Goal: Information Seeking & Learning: Learn about a topic

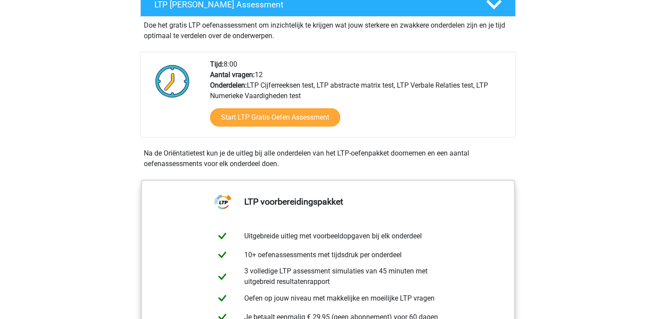
scroll to position [170, 0]
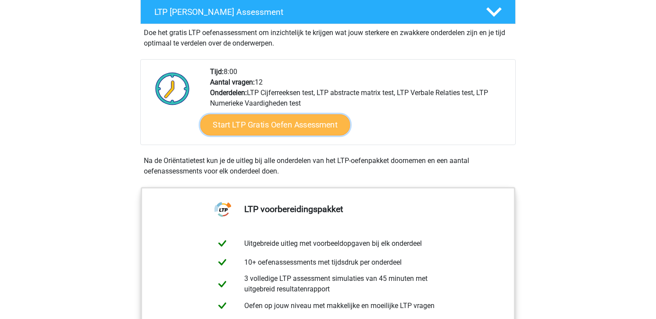
click at [265, 127] on link "Start LTP Gratis Oefen Assessment" at bounding box center [276, 125] width 150 height 21
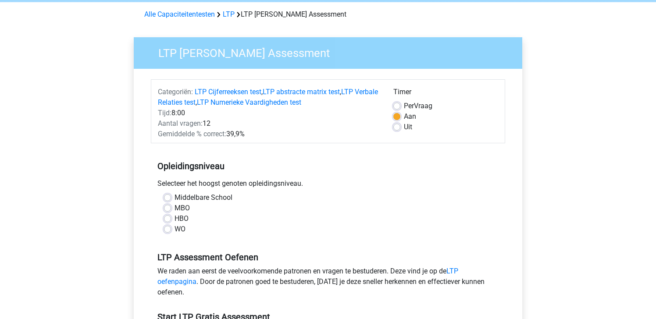
scroll to position [36, 0]
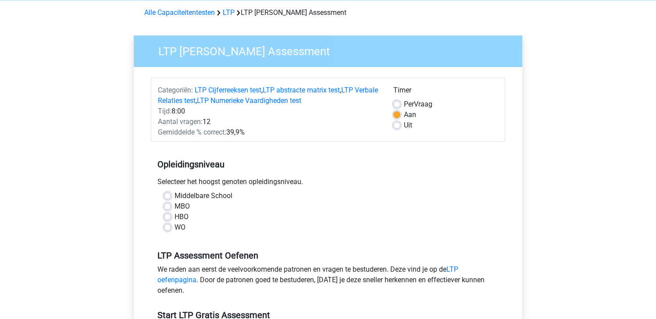
click at [175, 228] on label "WO" at bounding box center [180, 227] width 11 height 11
click at [170, 228] on input "WO" at bounding box center [167, 226] width 7 height 9
radio input "true"
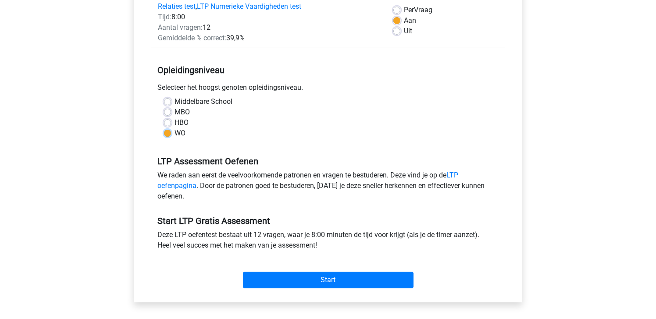
scroll to position [133, 0]
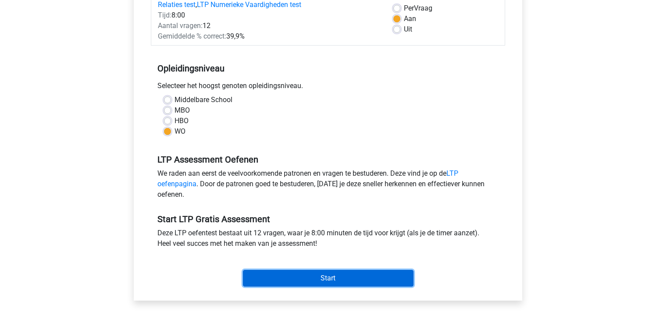
click at [330, 279] on input "Start" at bounding box center [328, 278] width 171 height 17
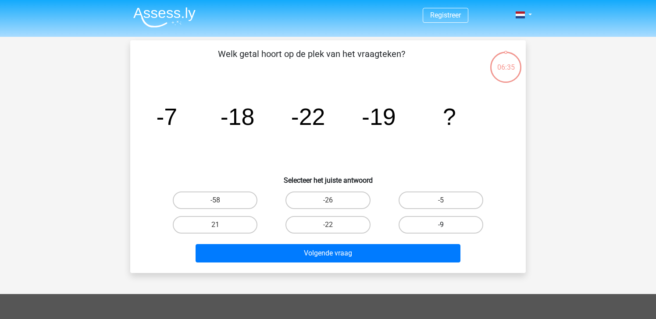
click at [429, 224] on label "-9" at bounding box center [441, 225] width 85 height 18
click at [441, 225] on input "-9" at bounding box center [444, 228] width 6 height 6
radio input "true"
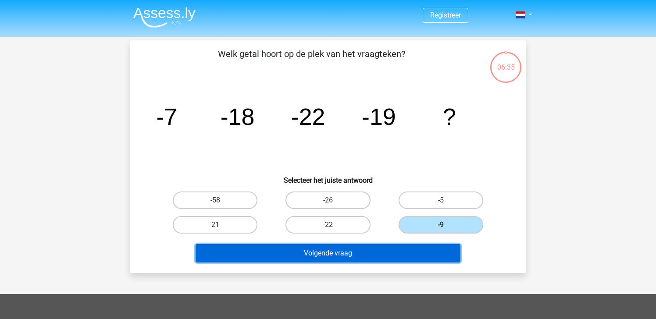
click at [387, 256] on button "Volgende vraag" at bounding box center [328, 253] width 265 height 18
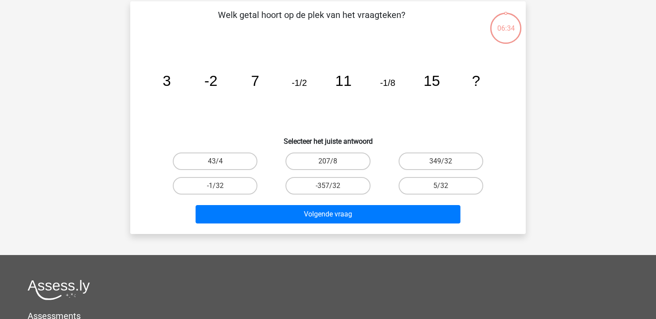
scroll to position [40, 0]
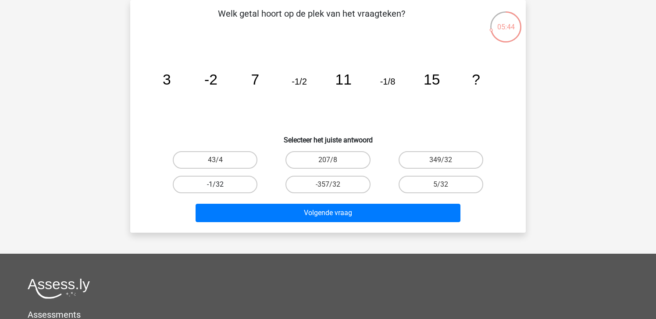
click at [208, 185] on label "-1/32" at bounding box center [215, 185] width 85 height 18
click at [215, 185] on input "-1/32" at bounding box center [218, 188] width 6 height 6
radio input "true"
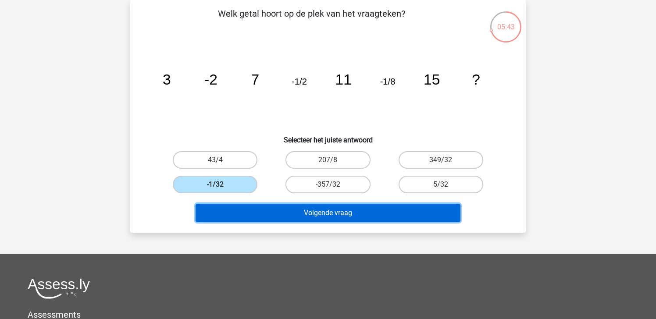
click at [337, 218] on button "Volgende vraag" at bounding box center [328, 213] width 265 height 18
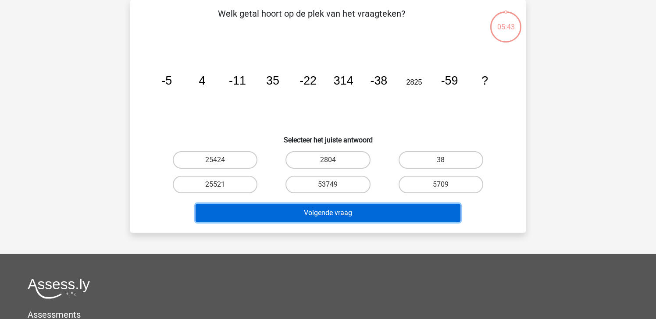
click at [337, 218] on button "Volgende vraag" at bounding box center [328, 213] width 265 height 18
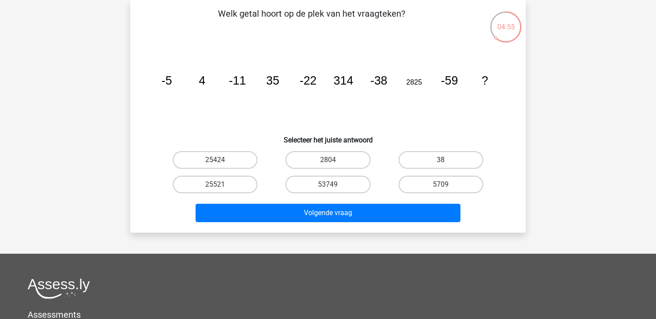
click at [415, 125] on icon "image/svg+xml -5 4 -11 35 -22 314 -38 2825 -59 ?" at bounding box center [328, 84] width 354 height 89
click at [231, 188] on label "25521" at bounding box center [215, 185] width 85 height 18
click at [221, 188] on input "25521" at bounding box center [218, 188] width 6 height 6
radio input "true"
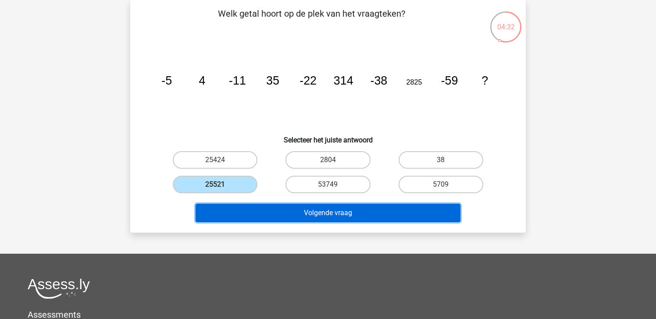
click at [355, 212] on button "Volgende vraag" at bounding box center [328, 213] width 265 height 18
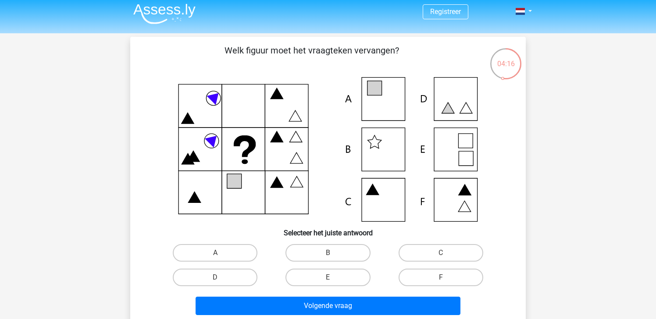
scroll to position [0, 0]
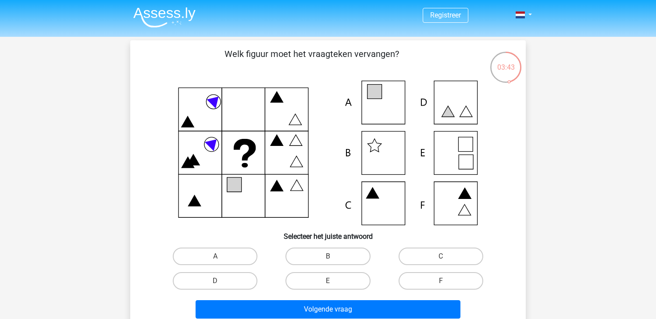
click at [450, 141] on icon at bounding box center [328, 153] width 354 height 145
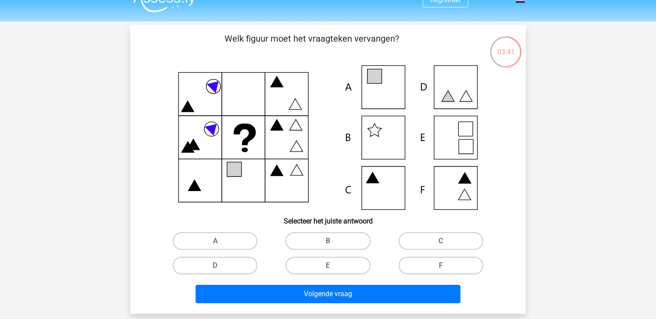
scroll to position [18, 0]
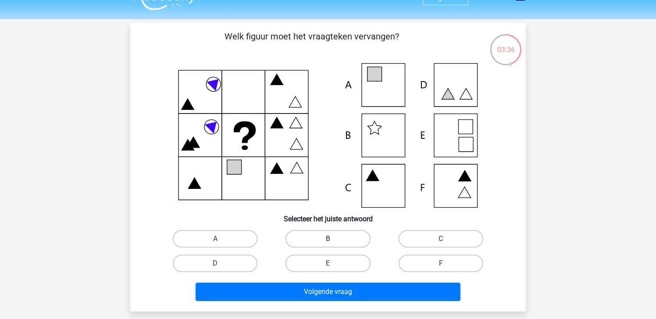
click at [340, 243] on label "B" at bounding box center [328, 239] width 85 height 18
click at [334, 243] on input "B" at bounding box center [331, 242] width 6 height 6
radio input "true"
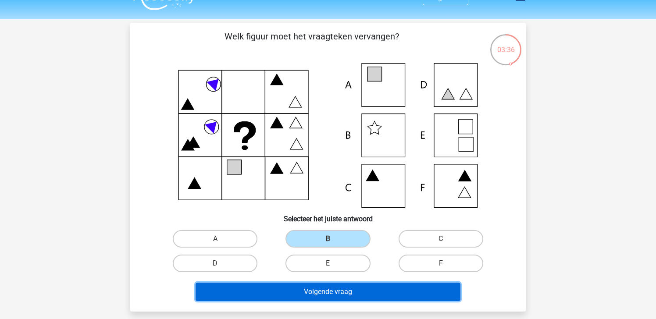
click at [343, 291] on button "Volgende vraag" at bounding box center [328, 292] width 265 height 18
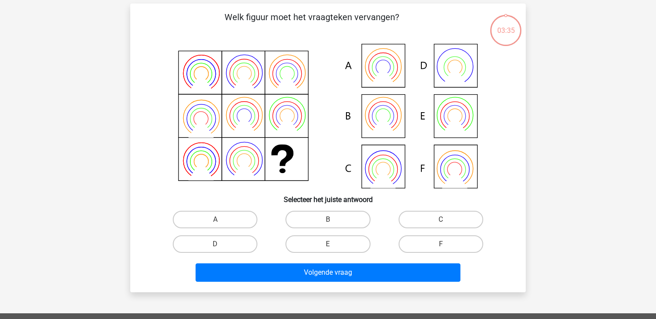
scroll to position [40, 0]
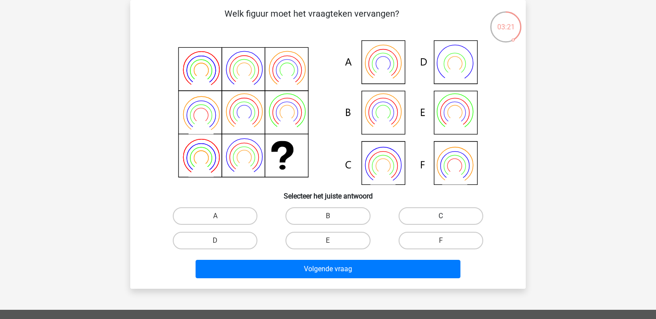
click at [456, 220] on label "C" at bounding box center [441, 217] width 85 height 18
click at [447, 220] on input "C" at bounding box center [444, 219] width 6 height 6
radio input "true"
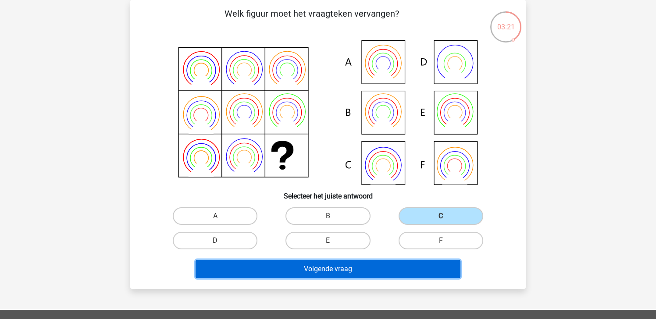
click at [395, 269] on button "Volgende vraag" at bounding box center [328, 269] width 265 height 18
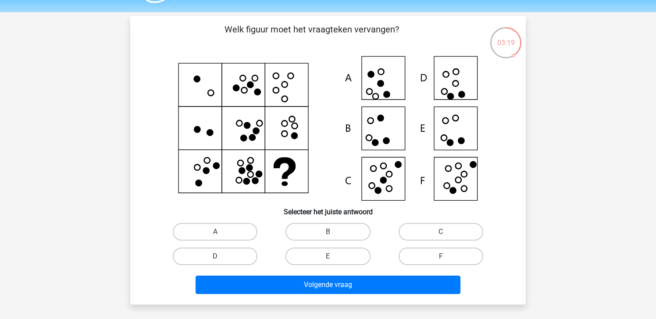
scroll to position [26, 0]
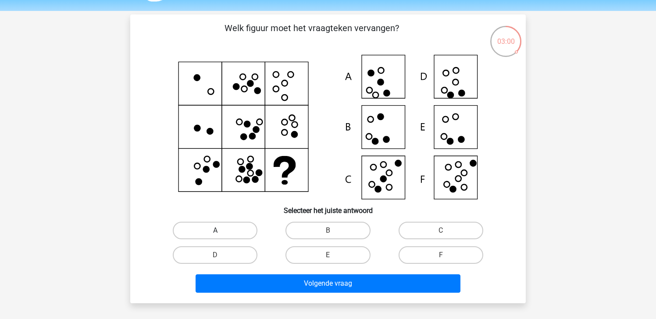
click at [226, 230] on label "A" at bounding box center [215, 231] width 85 height 18
click at [221, 231] on input "A" at bounding box center [218, 234] width 6 height 6
radio input "true"
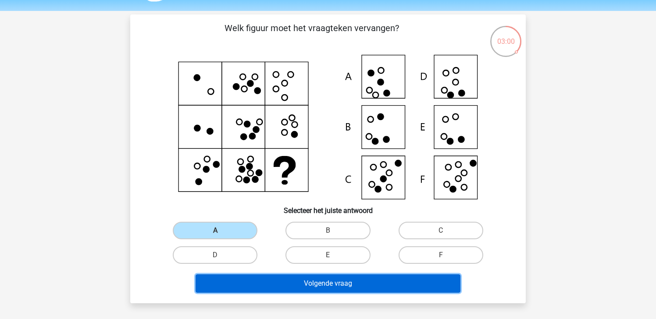
click at [277, 291] on button "Volgende vraag" at bounding box center [328, 284] width 265 height 18
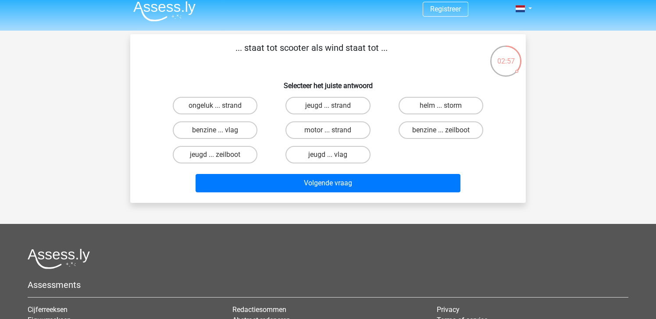
scroll to position [4, 0]
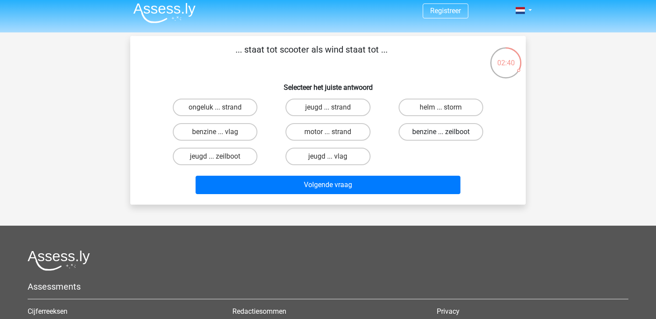
click at [428, 136] on label "benzine ... zeilboot" at bounding box center [441, 132] width 85 height 18
click at [441, 136] on input "benzine ... zeilboot" at bounding box center [444, 135] width 6 height 6
radio input "true"
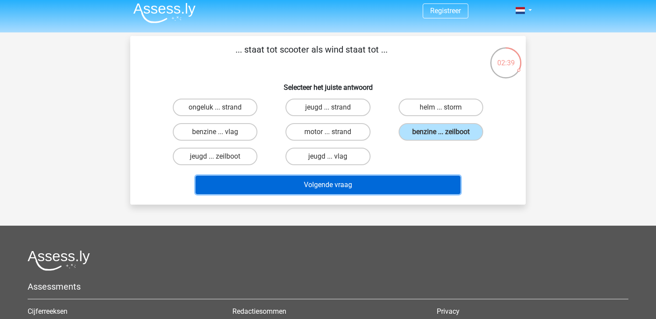
click at [391, 187] on button "Volgende vraag" at bounding box center [328, 185] width 265 height 18
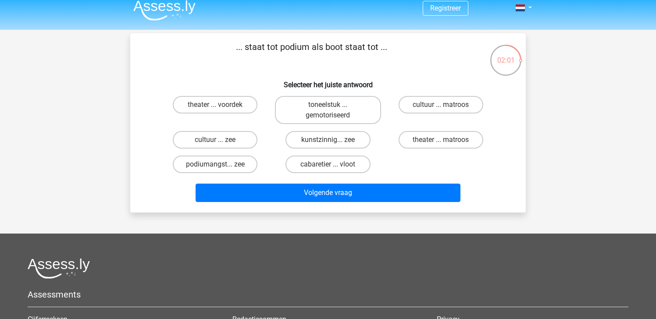
scroll to position [0, 0]
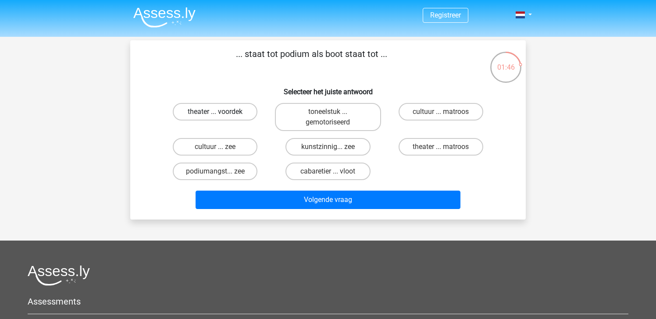
click at [221, 111] on label "theater ... voordek" at bounding box center [215, 112] width 85 height 18
click at [221, 112] on input "theater ... voordek" at bounding box center [218, 115] width 6 height 6
radio input "true"
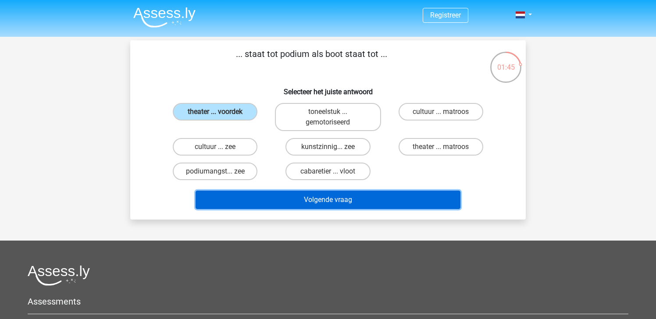
click at [273, 196] on button "Volgende vraag" at bounding box center [328, 200] width 265 height 18
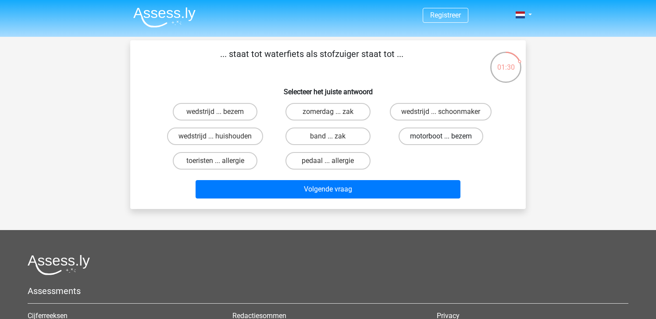
click at [431, 143] on label "motorboot ... bezem" at bounding box center [441, 137] width 85 height 18
click at [441, 142] on input "motorboot ... bezem" at bounding box center [444, 139] width 6 height 6
radio input "true"
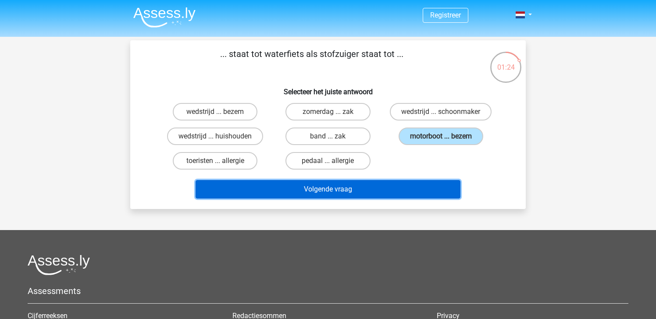
click at [341, 187] on button "Volgende vraag" at bounding box center [328, 189] width 265 height 18
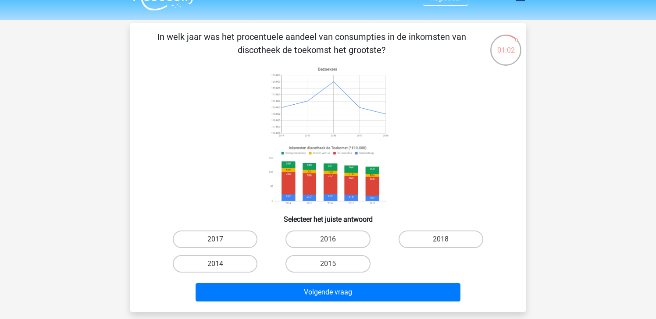
scroll to position [18, 0]
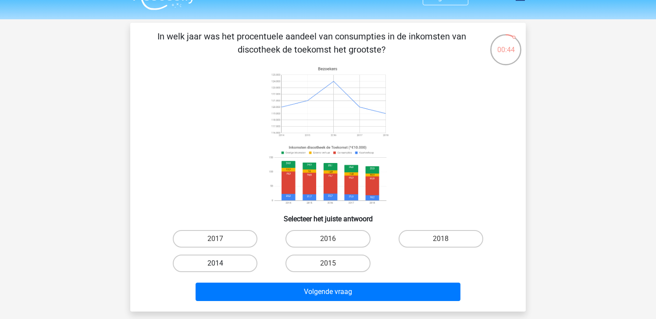
click at [214, 260] on label "2014" at bounding box center [215, 264] width 85 height 18
click at [215, 264] on input "2014" at bounding box center [218, 267] width 6 height 6
radio input "true"
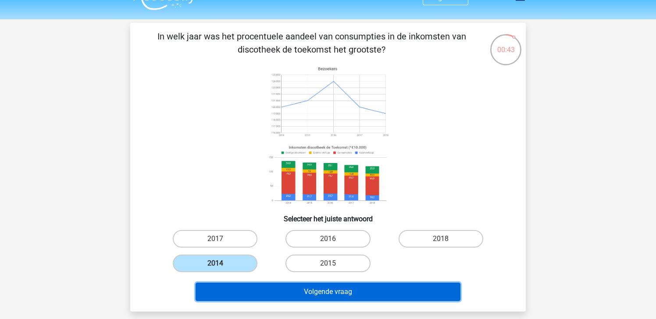
click at [289, 291] on button "Volgende vraag" at bounding box center [328, 292] width 265 height 18
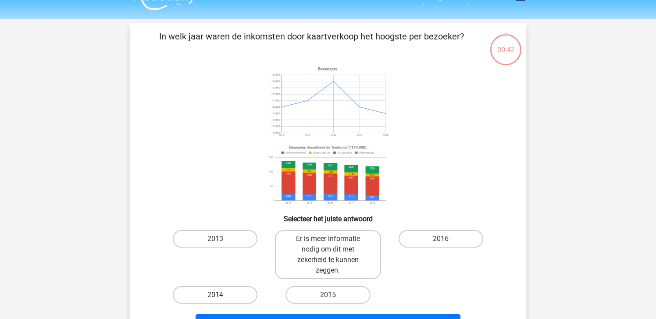
scroll to position [40, 0]
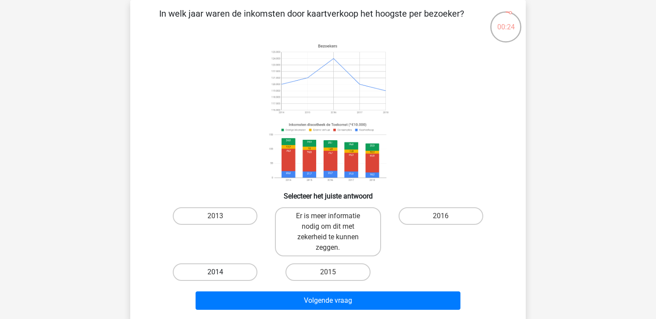
click at [212, 273] on label "2014" at bounding box center [215, 273] width 85 height 18
click at [215, 273] on input "2014" at bounding box center [218, 275] width 6 height 6
radio input "true"
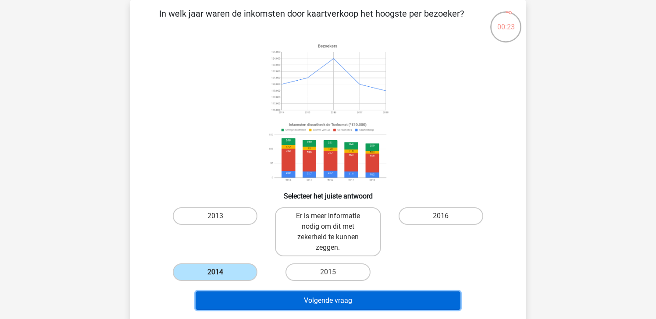
click at [326, 294] on button "Volgende vraag" at bounding box center [328, 301] width 265 height 18
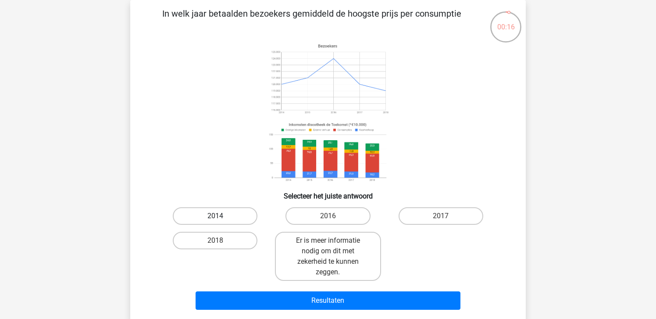
click at [223, 222] on label "2014" at bounding box center [215, 217] width 85 height 18
click at [221, 222] on input "2014" at bounding box center [218, 219] width 6 height 6
radio input "true"
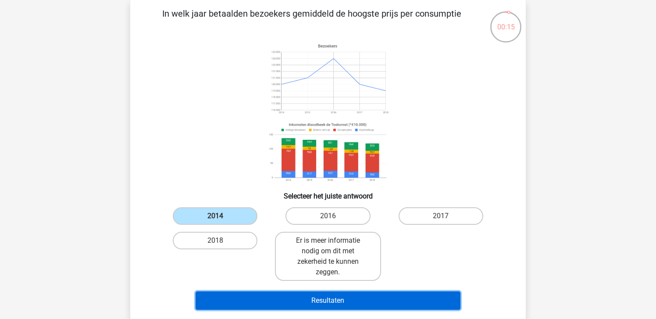
click at [259, 301] on button "Resultaten" at bounding box center [328, 301] width 265 height 18
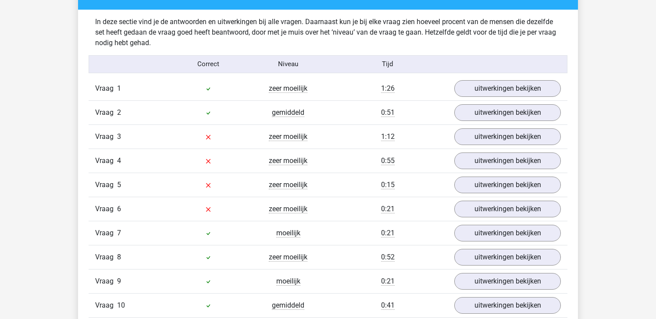
scroll to position [927, 0]
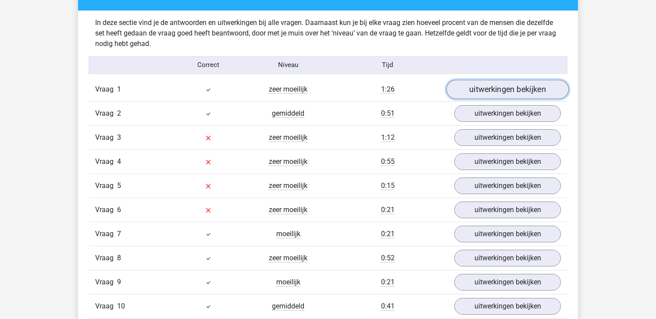
click at [513, 88] on link "uitwerkingen bekijken" at bounding box center [508, 89] width 122 height 19
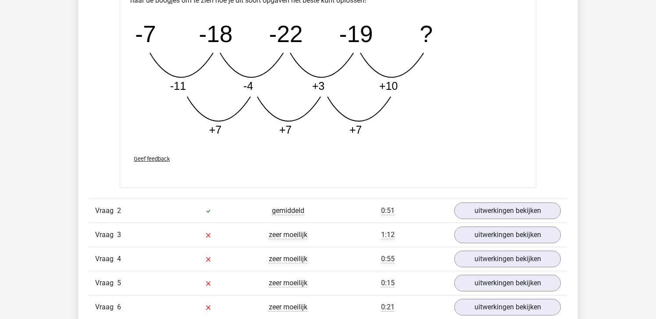
scroll to position [1278, 0]
click at [503, 211] on link "uitwerkingen bekijken" at bounding box center [508, 210] width 122 height 19
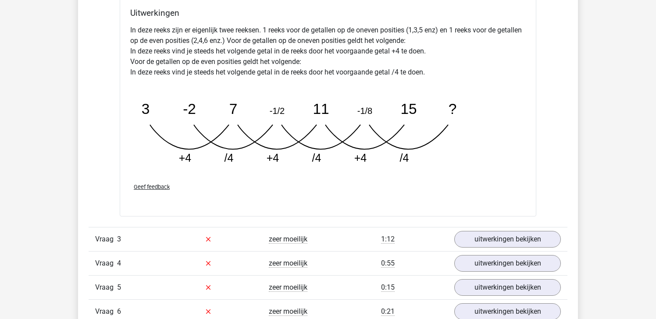
scroll to position [1738, 0]
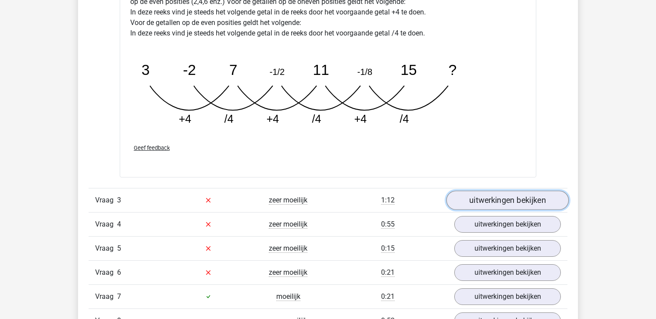
click at [474, 201] on link "uitwerkingen bekijken" at bounding box center [508, 200] width 122 height 19
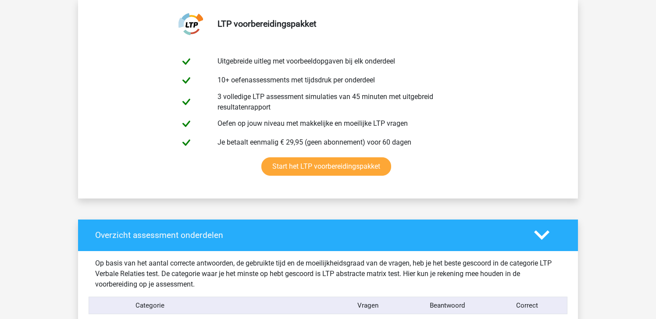
scroll to position [800, 0]
